Goal: Task Accomplishment & Management: Manage account settings

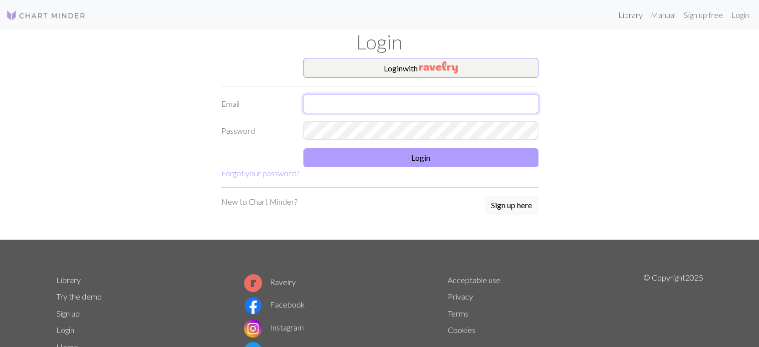
type input "[EMAIL_ADDRESS][DOMAIN_NAME]"
click at [365, 163] on button "Login" at bounding box center [420, 157] width 235 height 19
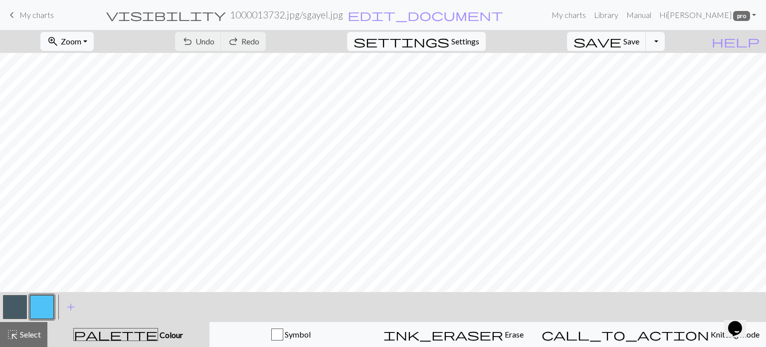
click at [34, 17] on span "My charts" at bounding box center [36, 14] width 34 height 9
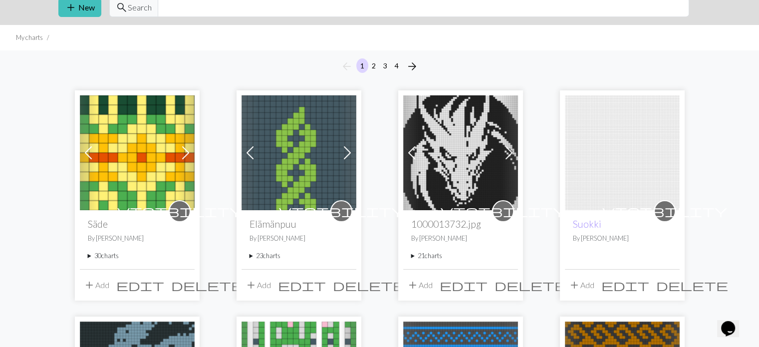
scroll to position [150, 0]
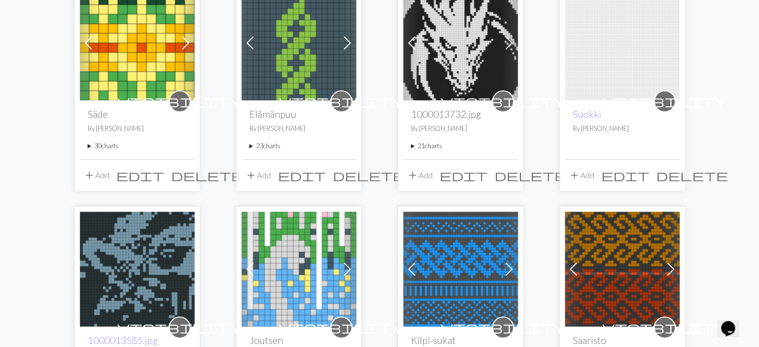
click at [250, 145] on summary "23 charts" at bounding box center [298, 145] width 99 height 9
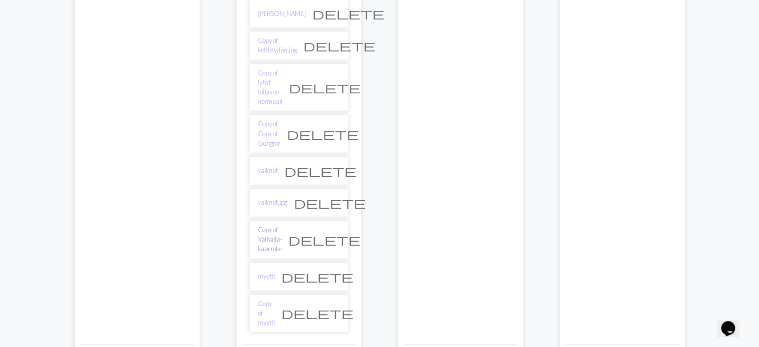
scroll to position [748, 0]
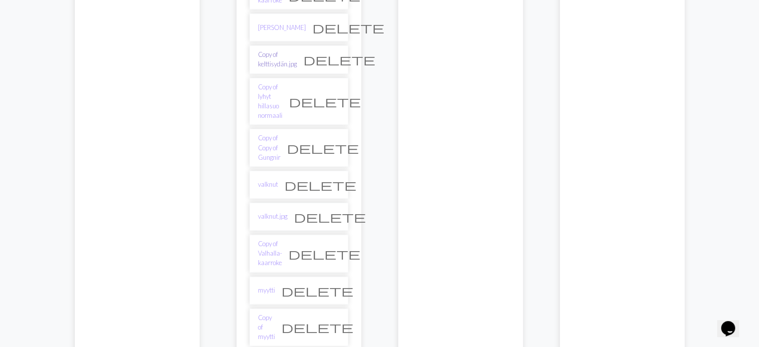
click at [271, 50] on link "Copy of kelttisydän.jpg" at bounding box center [277, 59] width 39 height 19
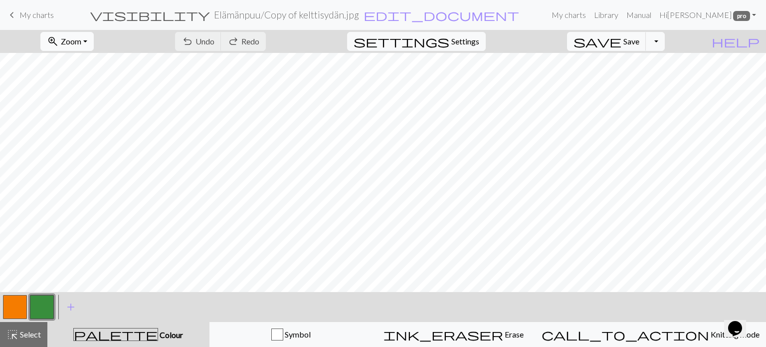
click at [81, 42] on span "Zoom" at bounding box center [71, 40] width 20 height 9
click at [84, 122] on button "50%" at bounding box center [80, 120] width 79 height 16
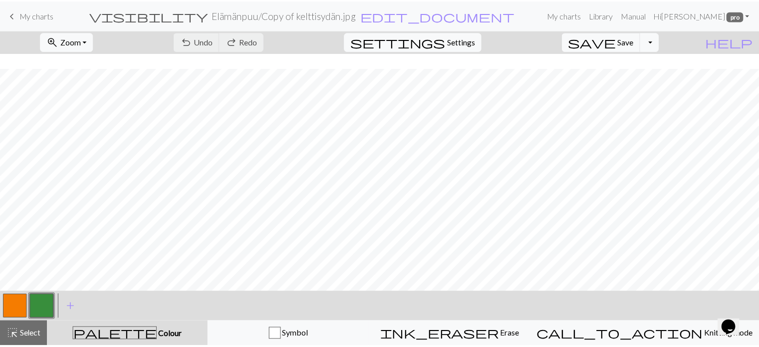
scroll to position [127, 0]
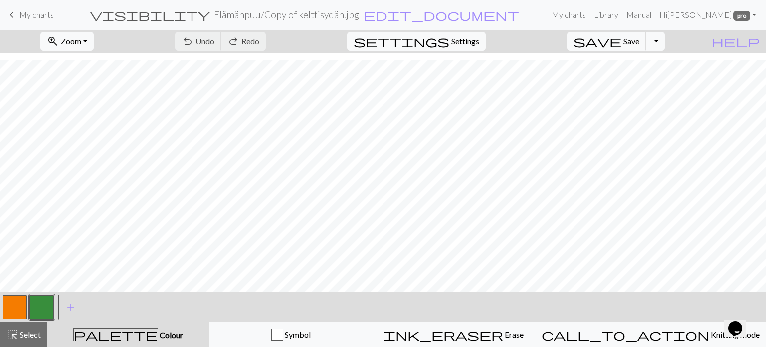
click at [28, 13] on span "My charts" at bounding box center [36, 14] width 34 height 9
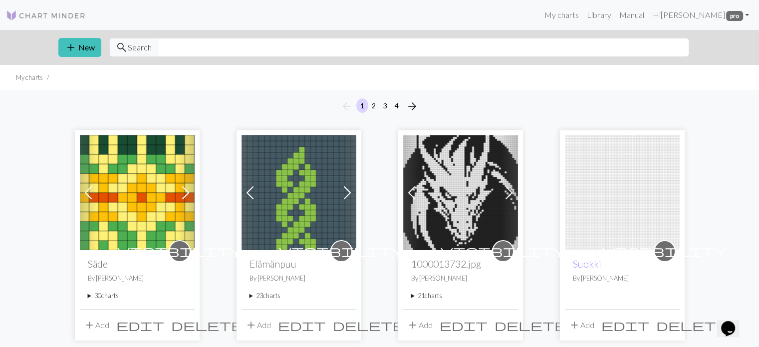
click at [252, 295] on summary "23 charts" at bounding box center [298, 295] width 99 height 9
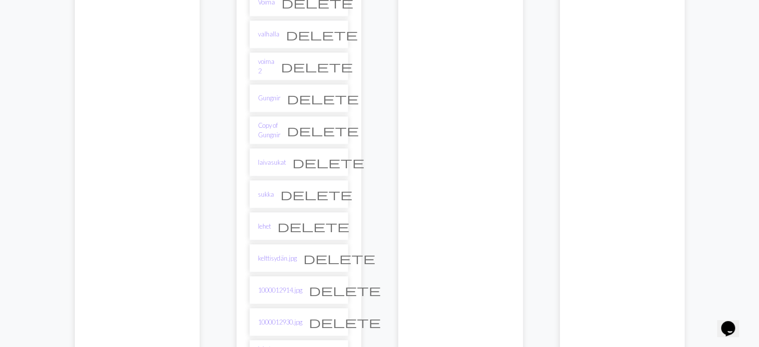
scroll to position [349, 0]
click at [274, 252] on link "kelttisydän.jpg" at bounding box center [277, 256] width 39 height 9
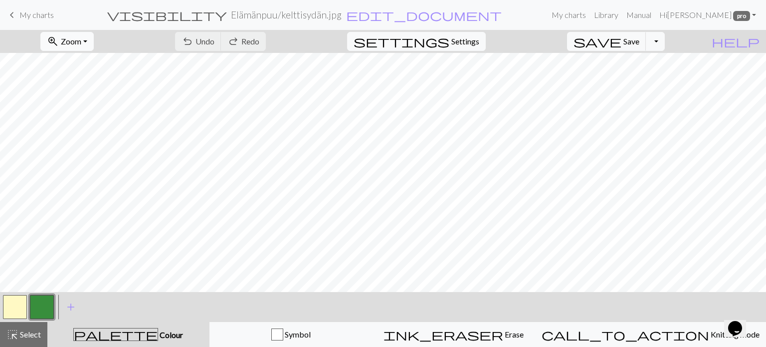
click at [81, 39] on span "Zoom" at bounding box center [71, 40] width 20 height 9
click at [80, 122] on button "50%" at bounding box center [80, 120] width 79 height 16
click at [80, 47] on button "zoom_in Zoom Zoom" at bounding box center [66, 41] width 53 height 19
click at [89, 81] on button "Fit width" at bounding box center [80, 79] width 79 height 16
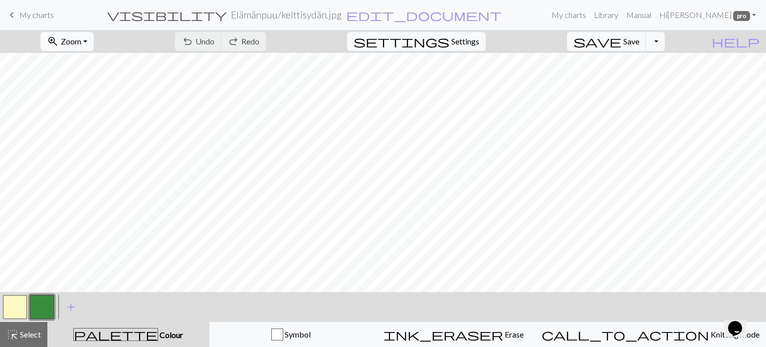
click at [78, 39] on button "zoom_in Zoom Zoom" at bounding box center [66, 41] width 53 height 19
click at [86, 121] on button "50%" at bounding box center [80, 120] width 79 height 16
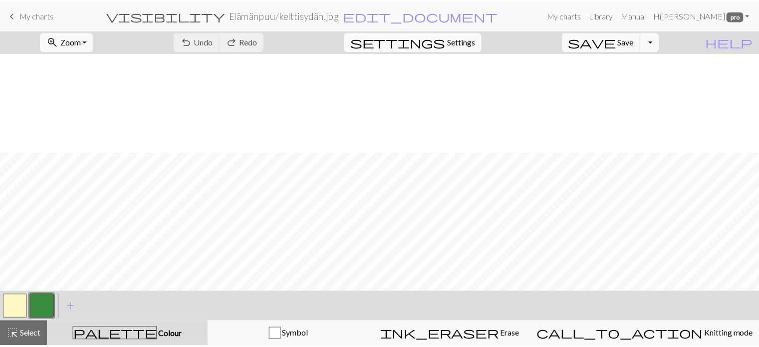
scroll to position [100, 0]
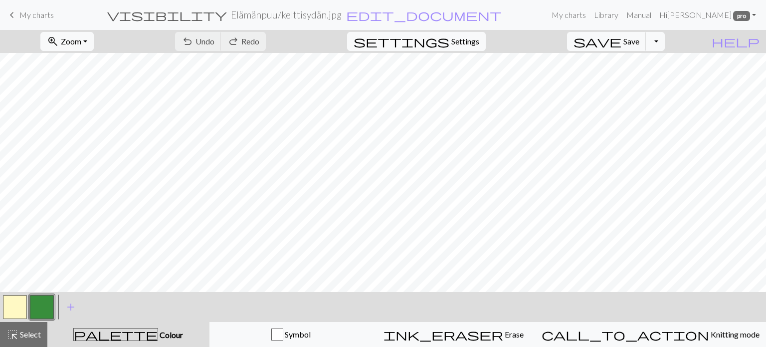
click at [29, 11] on span "My charts" at bounding box center [36, 14] width 34 height 9
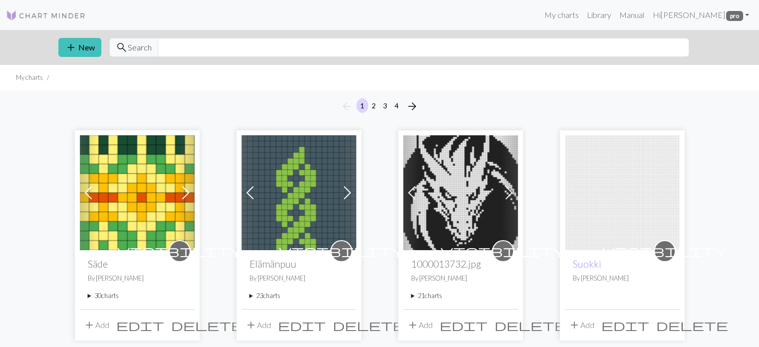
click at [250, 295] on summary "23 charts" at bounding box center [298, 295] width 99 height 9
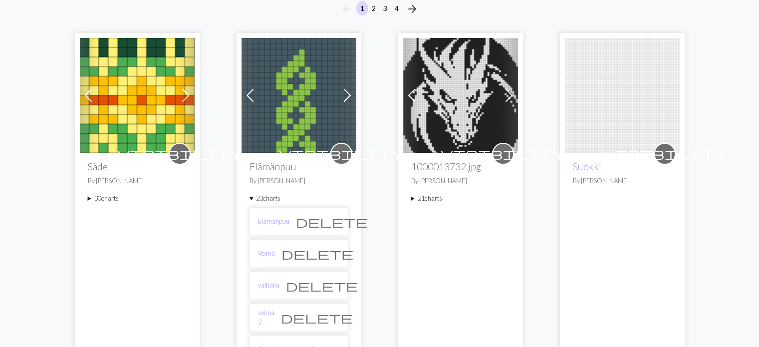
scroll to position [100, 0]
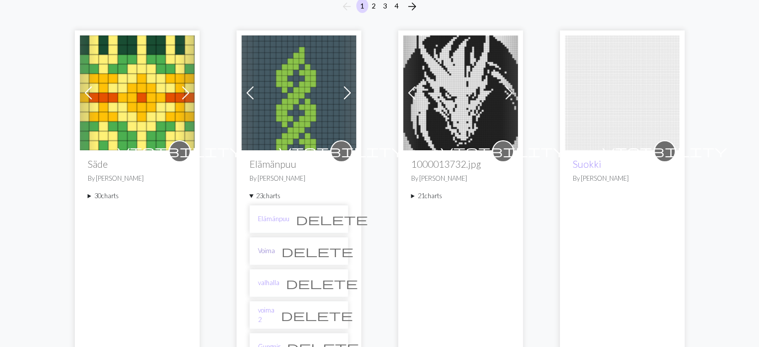
click at [265, 247] on link "Voima" at bounding box center [266, 250] width 17 height 9
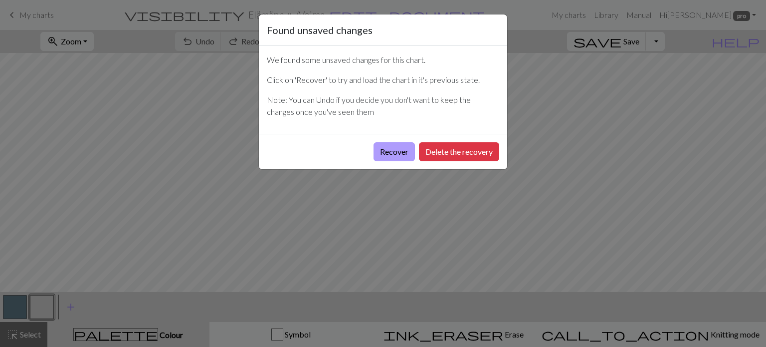
click at [391, 147] on button "Recover" at bounding box center [394, 151] width 41 height 19
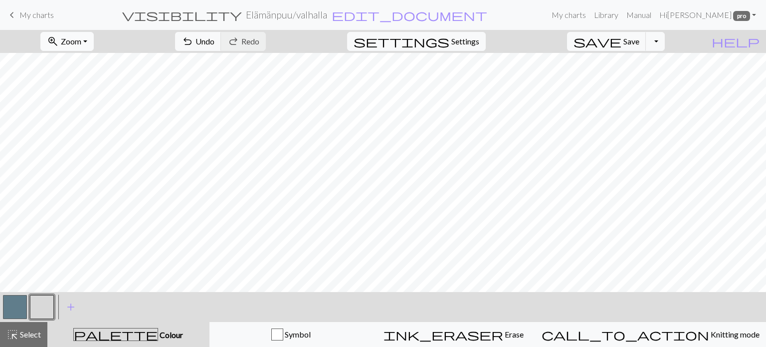
drag, startPoint x: 75, startPoint y: 37, endPoint x: 77, endPoint y: 48, distance: 11.6
click at [59, 37] on span "zoom_in" at bounding box center [53, 41] width 12 height 14
click at [85, 119] on button "50%" at bounding box center [80, 120] width 79 height 16
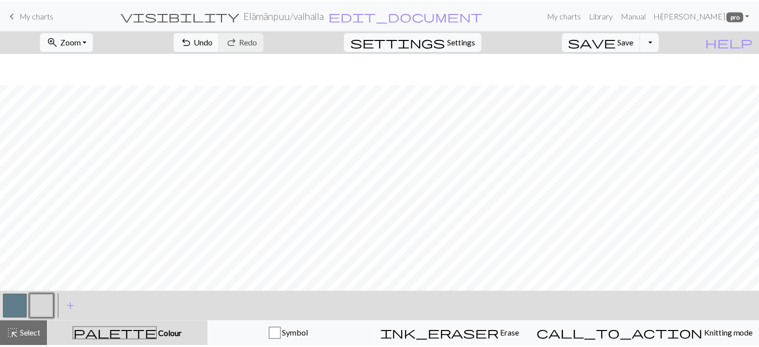
scroll to position [62, 0]
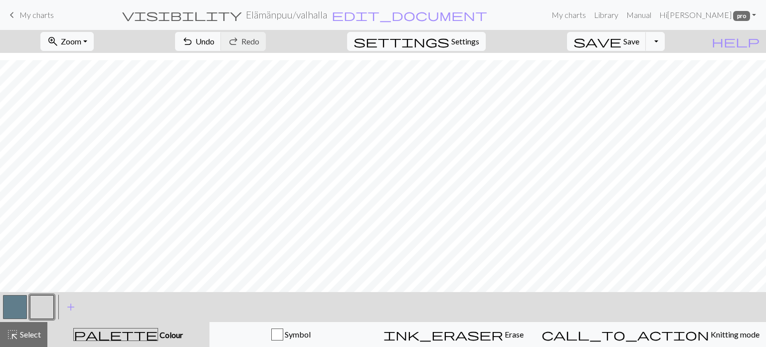
click at [11, 13] on span "keyboard_arrow_left" at bounding box center [12, 15] width 12 height 14
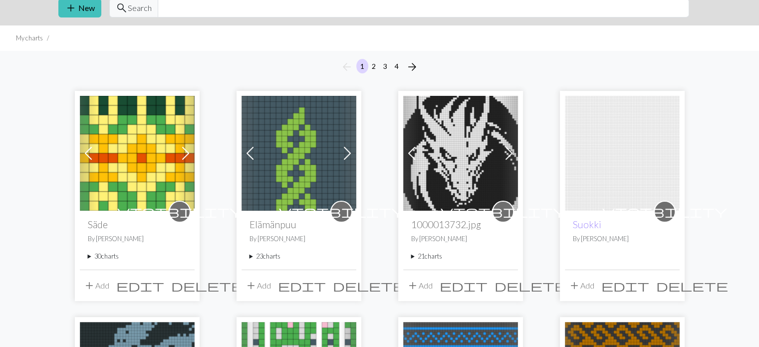
scroll to position [200, 0]
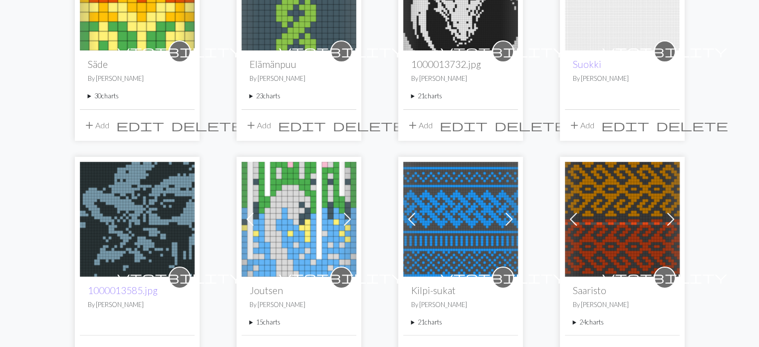
click at [250, 98] on summary "23 charts" at bounding box center [298, 95] width 99 height 9
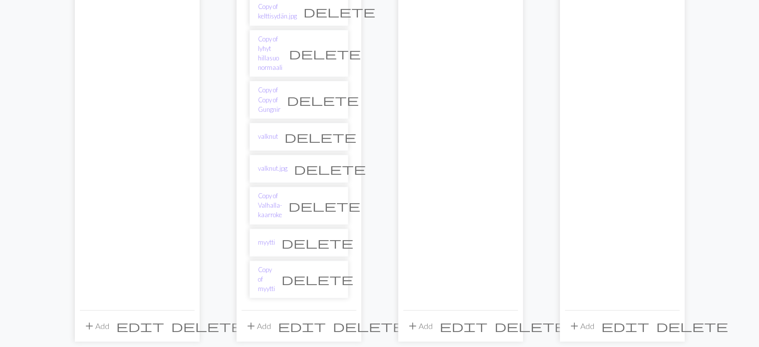
scroll to position [698, 0]
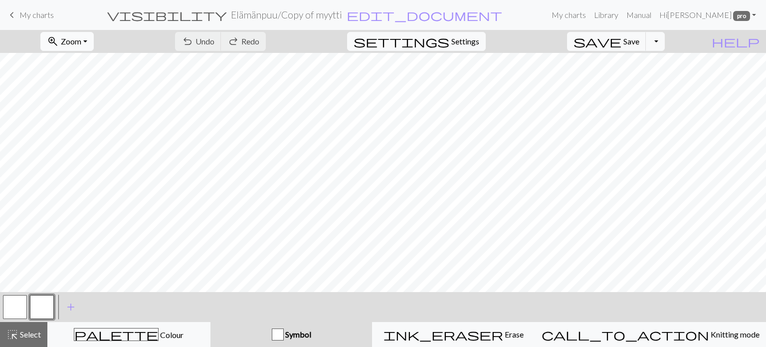
click at [81, 43] on span "Zoom" at bounding box center [71, 40] width 20 height 9
click at [94, 124] on button "50%" at bounding box center [80, 120] width 79 height 16
click at [13, 14] on span "keyboard_arrow_left" at bounding box center [12, 15] width 12 height 14
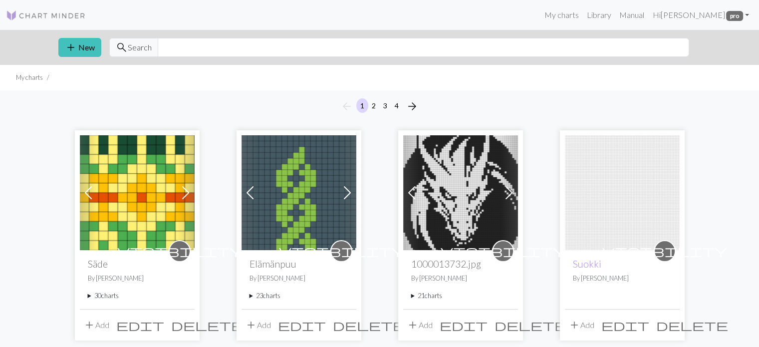
click at [250, 294] on summary "23 charts" at bounding box center [298, 295] width 99 height 9
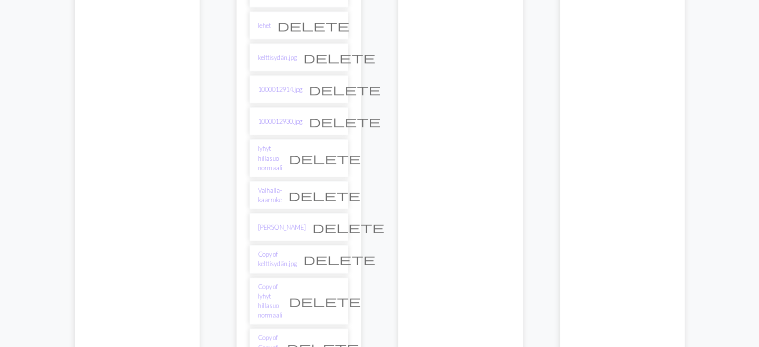
scroll to position [698, 0]
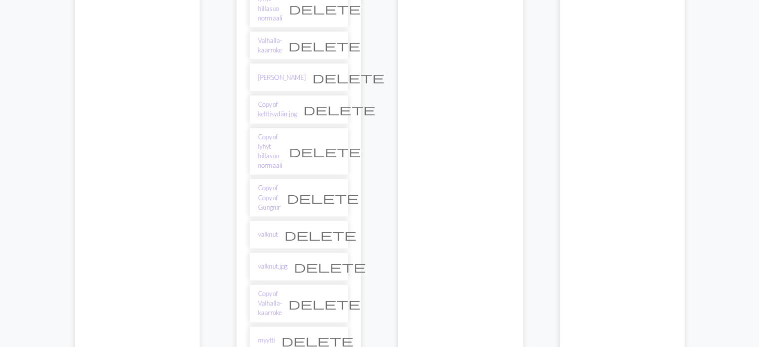
click at [276, 326] on li "myytti delete" at bounding box center [298, 340] width 99 height 28
click at [273, 335] on link "myytti" at bounding box center [266, 339] width 17 height 9
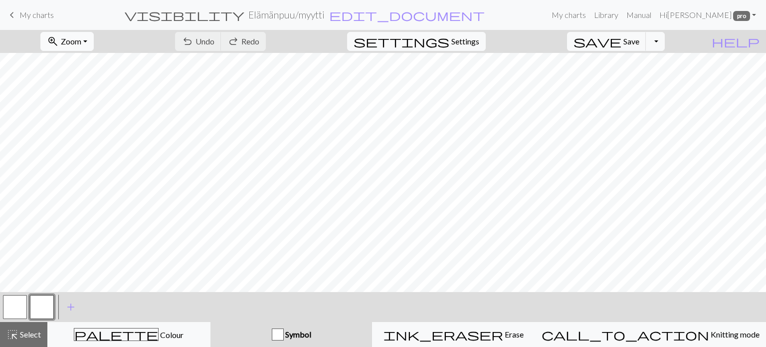
click at [81, 39] on span "Zoom" at bounding box center [71, 40] width 20 height 9
click at [98, 60] on button "Fit all" at bounding box center [80, 63] width 79 height 16
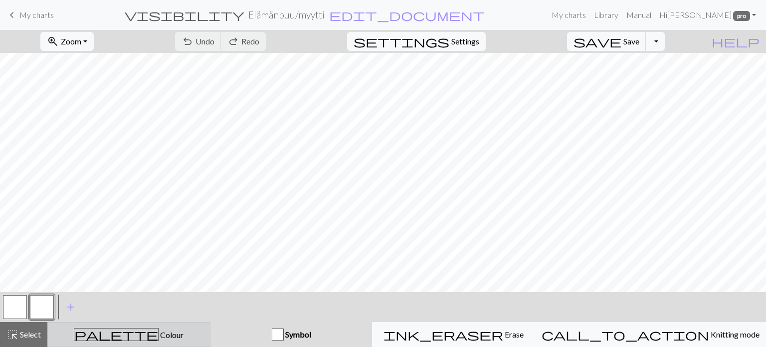
click at [159, 337] on span "Colour" at bounding box center [171, 334] width 25 height 9
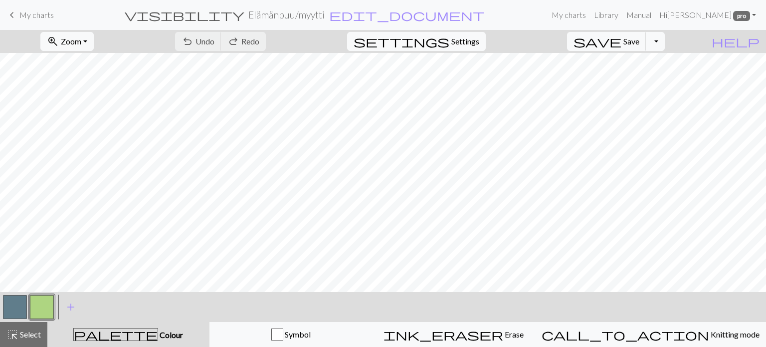
drag, startPoint x: 12, startPoint y: 298, endPoint x: 24, endPoint y: 292, distance: 13.4
click at [12, 298] on button "button" at bounding box center [15, 307] width 24 height 24
click at [639, 41] on span "Save" at bounding box center [631, 40] width 16 height 9
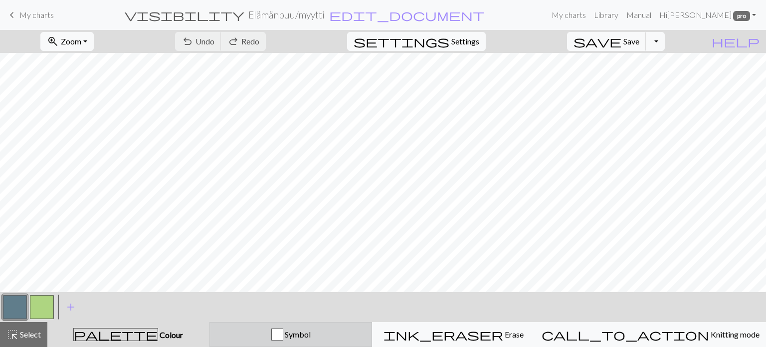
click at [311, 338] on span "Symbol" at bounding box center [296, 333] width 27 height 9
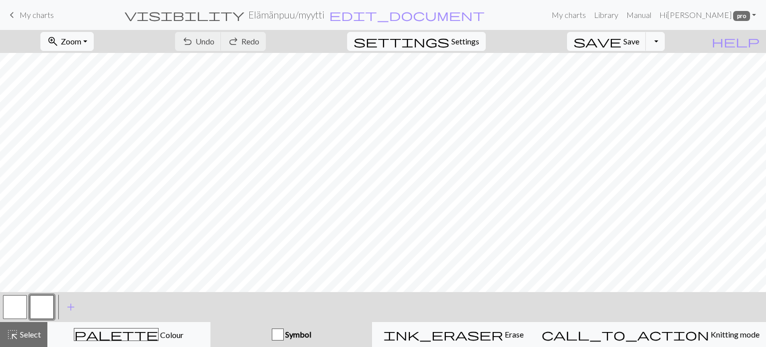
click at [46, 314] on button "button" at bounding box center [42, 307] width 24 height 24
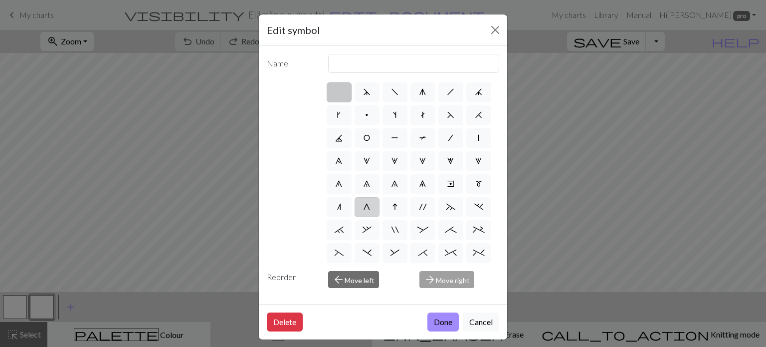
click at [366, 210] on span "G" at bounding box center [366, 207] width 7 height 8
click at [366, 207] on input "G" at bounding box center [366, 204] width 6 height 6
radio input "true"
type input "psso"
click at [442, 321] on button "Done" at bounding box center [442, 321] width 31 height 19
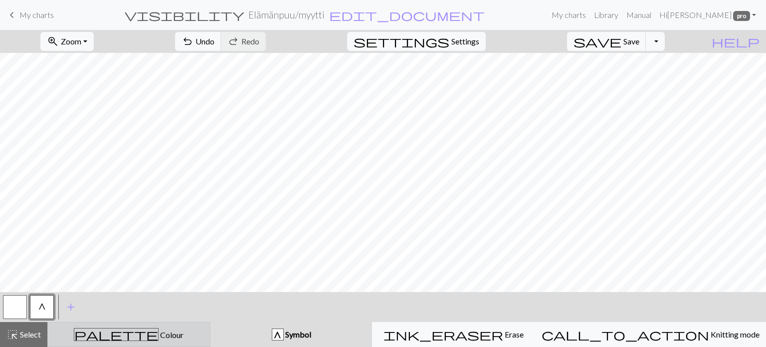
click at [159, 333] on span "Colour" at bounding box center [171, 334] width 25 height 9
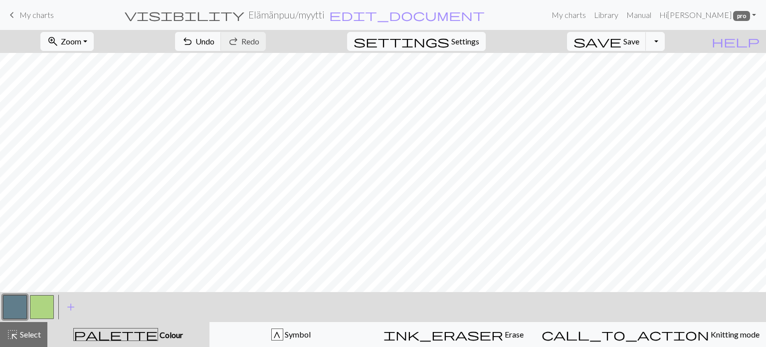
click at [16, 311] on button "button" at bounding box center [15, 307] width 24 height 24
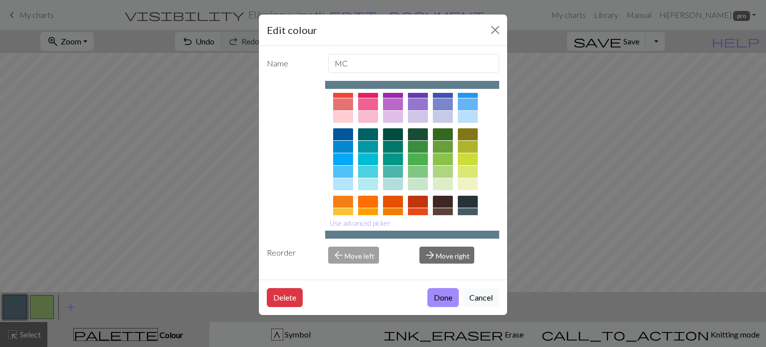
scroll to position [100, 0]
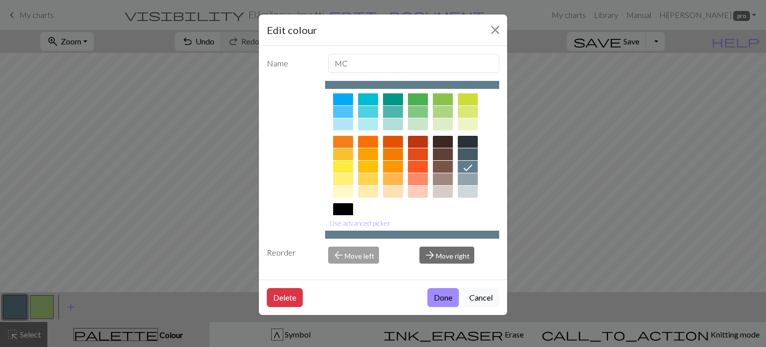
click at [465, 177] on div at bounding box center [468, 179] width 20 height 12
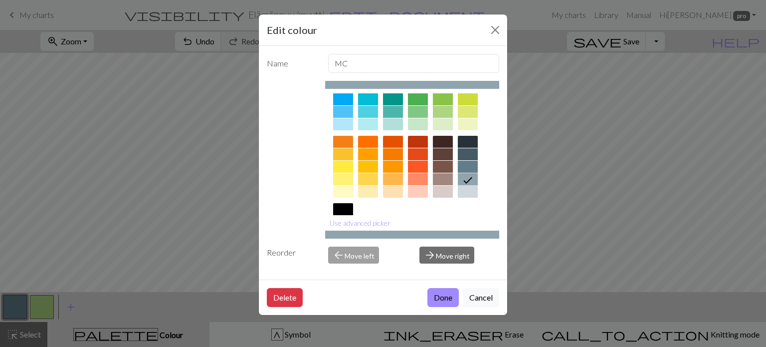
click at [436, 299] on button "Done" at bounding box center [442, 297] width 31 height 19
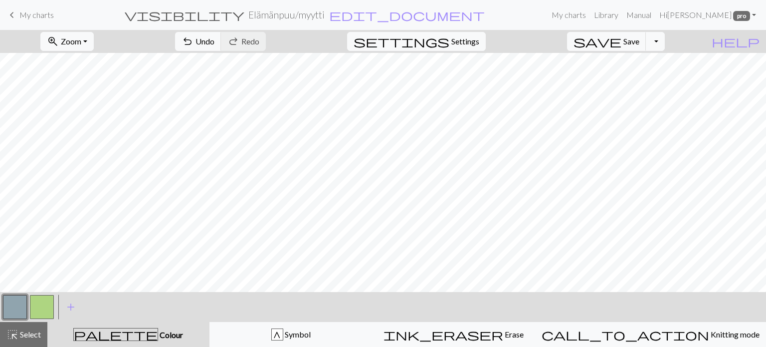
click at [42, 308] on button "button" at bounding box center [42, 307] width 24 height 24
click at [43, 306] on button "button" at bounding box center [42, 307] width 24 height 24
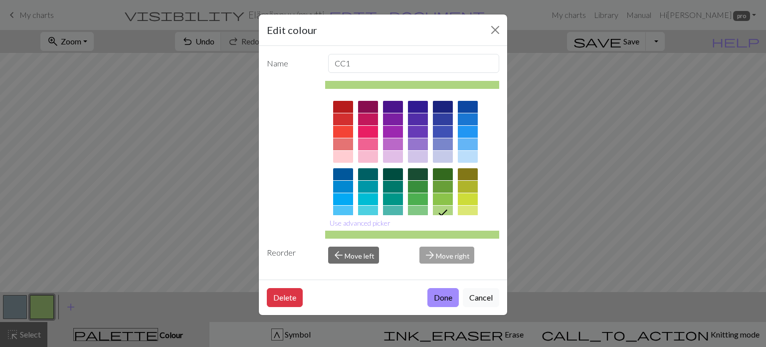
click at [421, 200] on div at bounding box center [418, 199] width 20 height 12
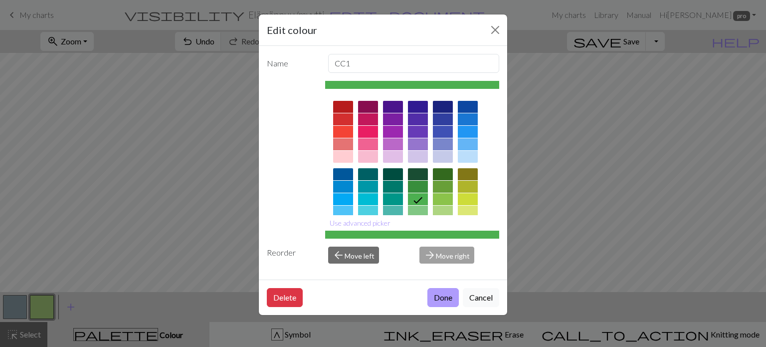
drag, startPoint x: 451, startPoint y: 295, endPoint x: 478, endPoint y: 285, distance: 28.7
click at [451, 294] on button "Done" at bounding box center [442, 297] width 31 height 19
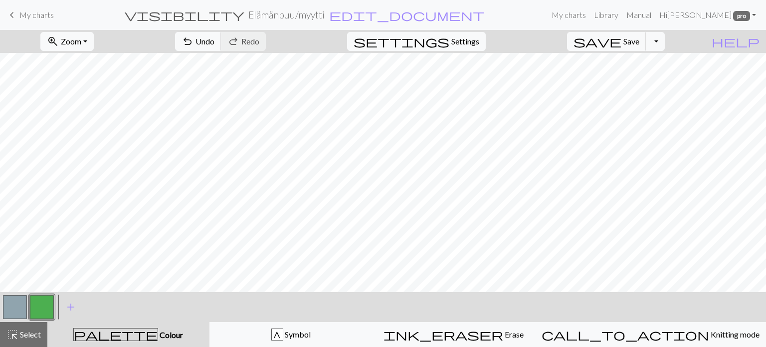
click at [40, 295] on button "button" at bounding box center [42, 307] width 24 height 24
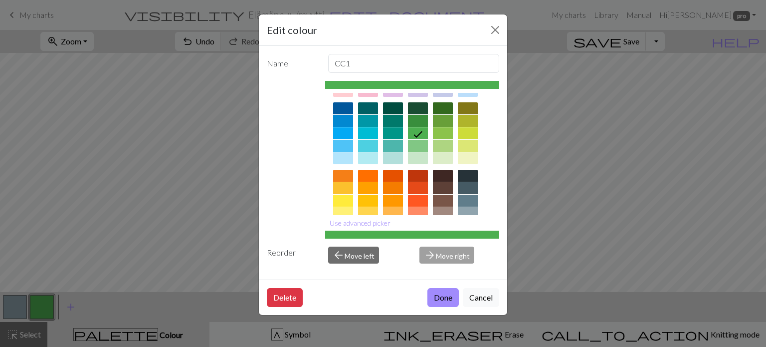
scroll to position [50, 0]
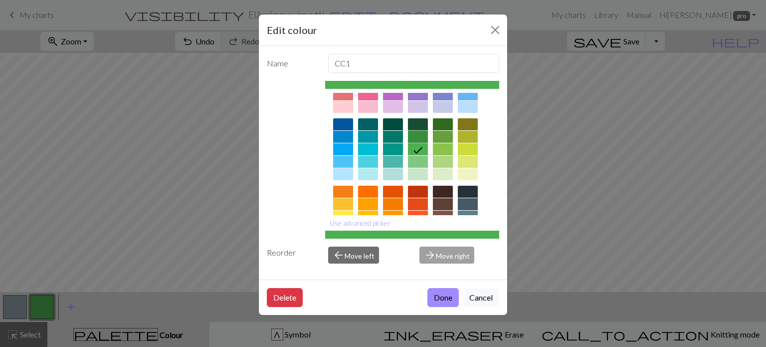
click at [418, 135] on div at bounding box center [418, 137] width 20 height 12
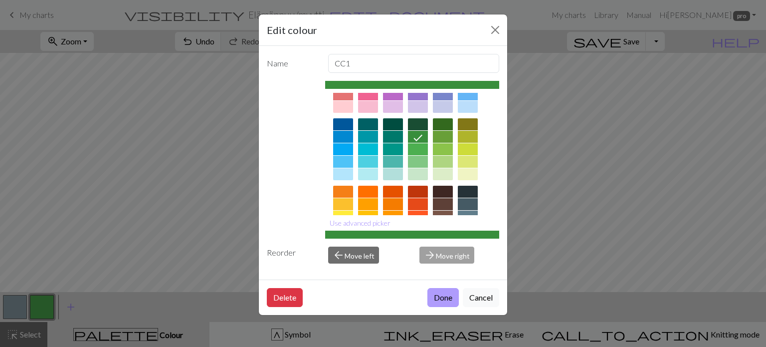
click at [435, 293] on button "Done" at bounding box center [442, 297] width 31 height 19
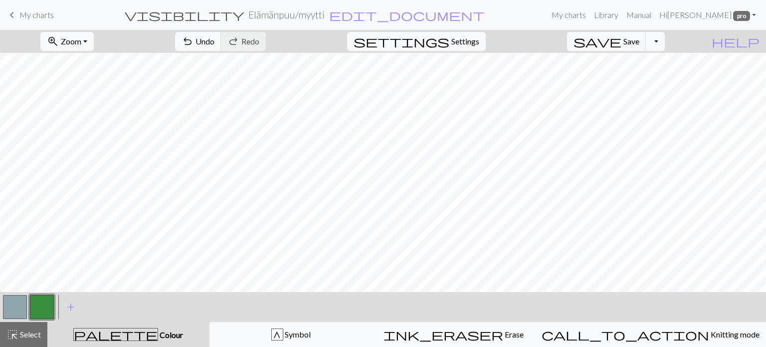
click at [45, 307] on button "button" at bounding box center [42, 307] width 24 height 24
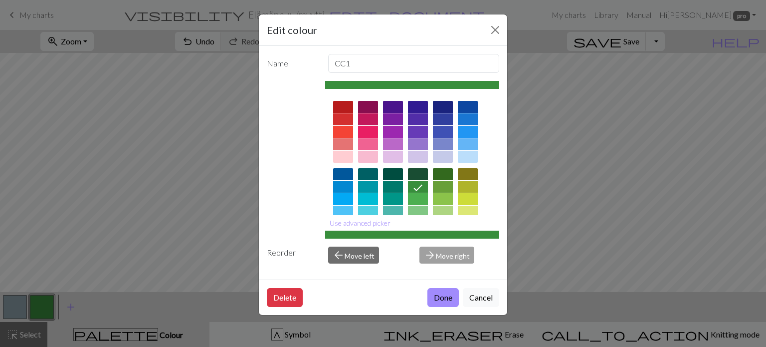
click at [367, 187] on div at bounding box center [368, 187] width 20 height 12
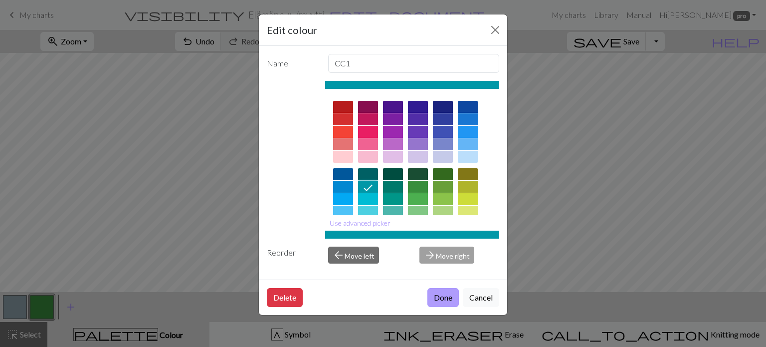
click at [445, 299] on button "Done" at bounding box center [442, 297] width 31 height 19
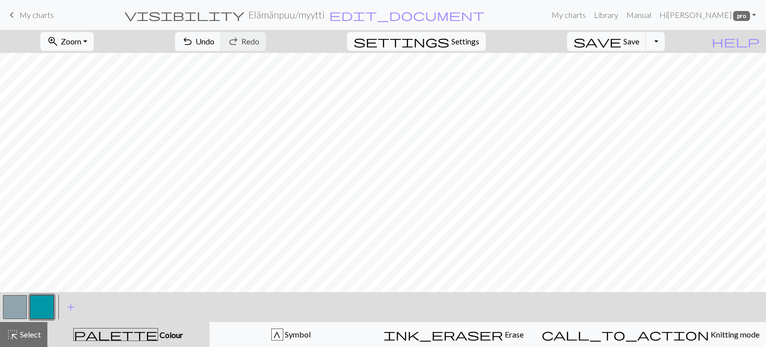
click at [46, 310] on button "button" at bounding box center [42, 307] width 24 height 24
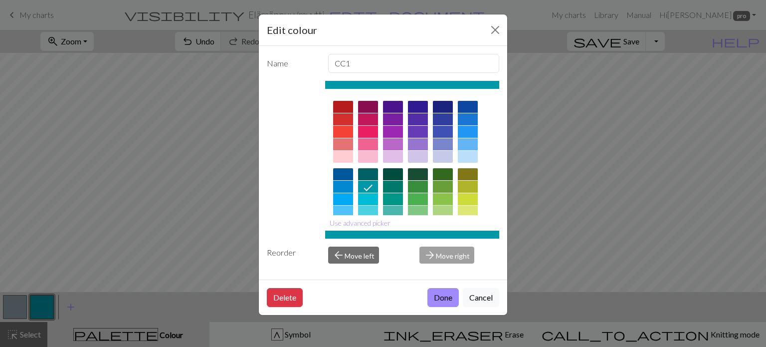
click at [438, 206] on div at bounding box center [443, 212] width 20 height 12
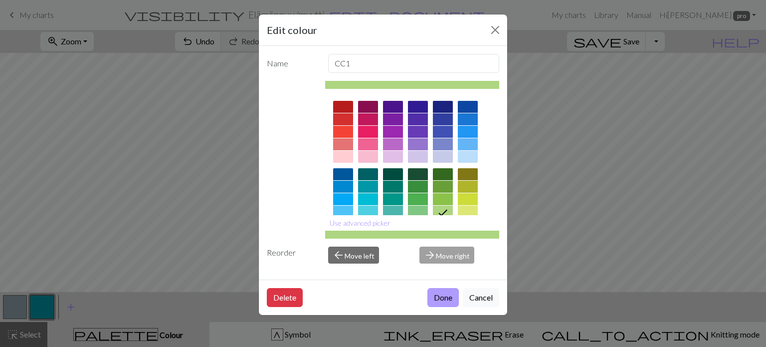
click at [437, 301] on button "Done" at bounding box center [442, 297] width 31 height 19
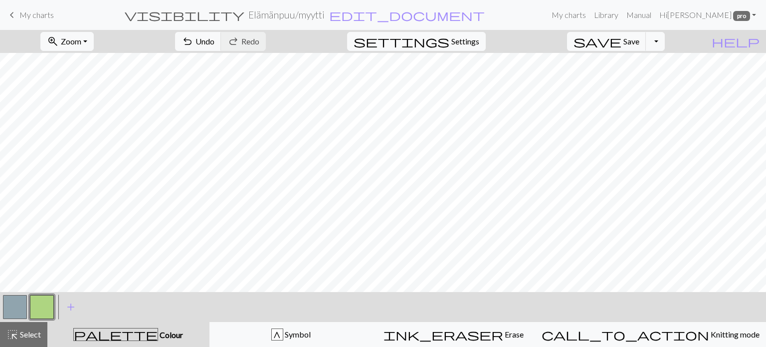
click at [20, 309] on button "button" at bounding box center [15, 307] width 24 height 24
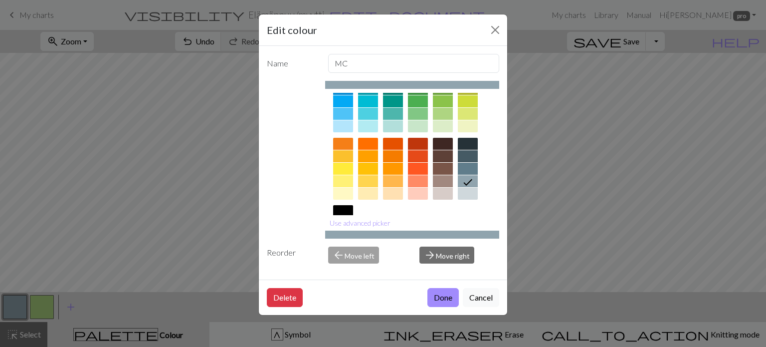
scroll to position [100, 0]
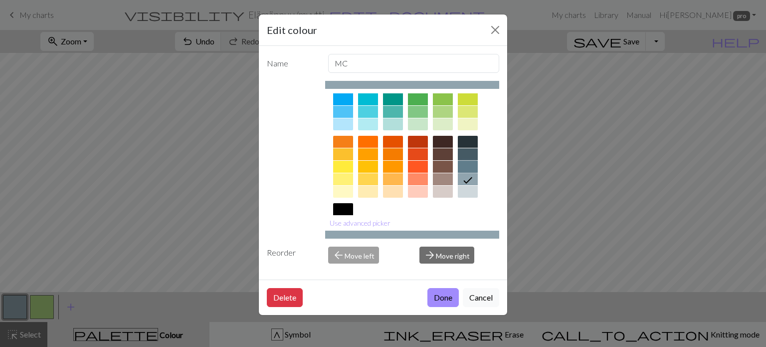
click at [471, 168] on div at bounding box center [468, 167] width 20 height 12
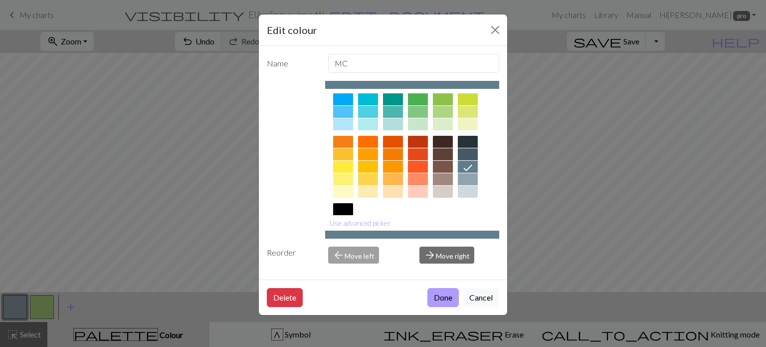
click at [450, 298] on button "Done" at bounding box center [442, 297] width 31 height 19
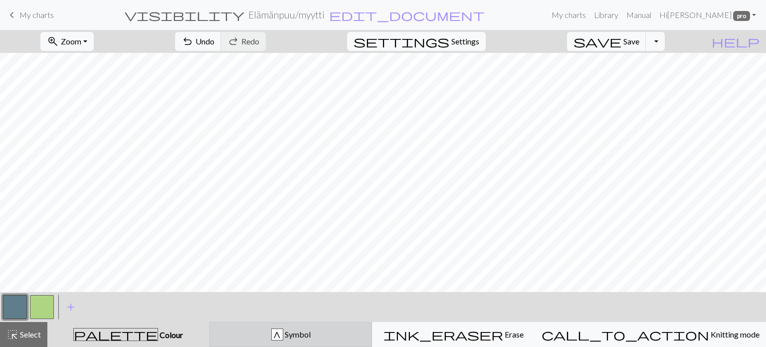
click at [311, 331] on span "Symbol" at bounding box center [296, 333] width 27 height 9
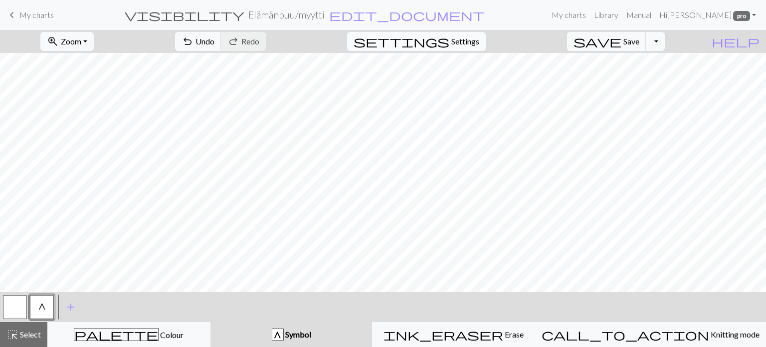
click at [477, 37] on span "Settings" at bounding box center [465, 41] width 28 height 12
select select "aran"
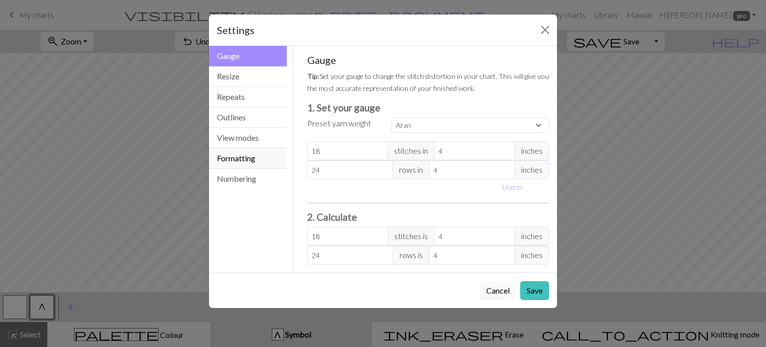
click at [232, 155] on button "Formatting" at bounding box center [248, 158] width 78 height 20
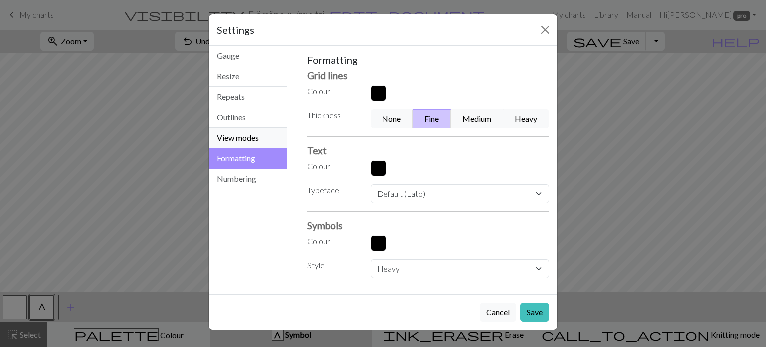
click at [243, 139] on button "View modes" at bounding box center [248, 138] width 78 height 20
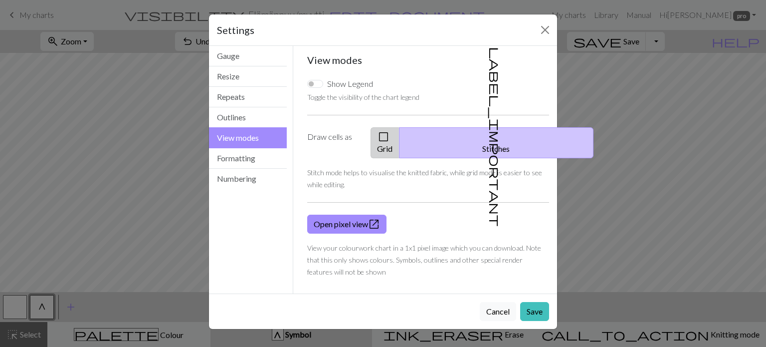
drag, startPoint x: 405, startPoint y: 135, endPoint x: 413, endPoint y: 141, distance: 10.3
click at [390, 135] on span "check_box_outline_blank" at bounding box center [384, 137] width 12 height 14
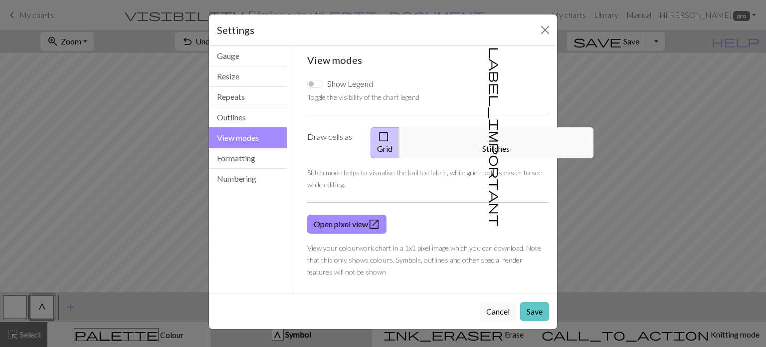
click at [536, 302] on button "Save" at bounding box center [534, 311] width 29 height 19
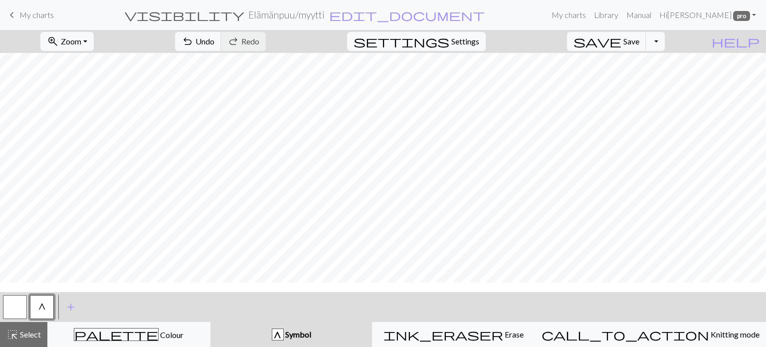
scroll to position [0, 0]
click at [621, 41] on span "save" at bounding box center [598, 41] width 48 height 14
